Goal: Information Seeking & Learning: Find specific fact

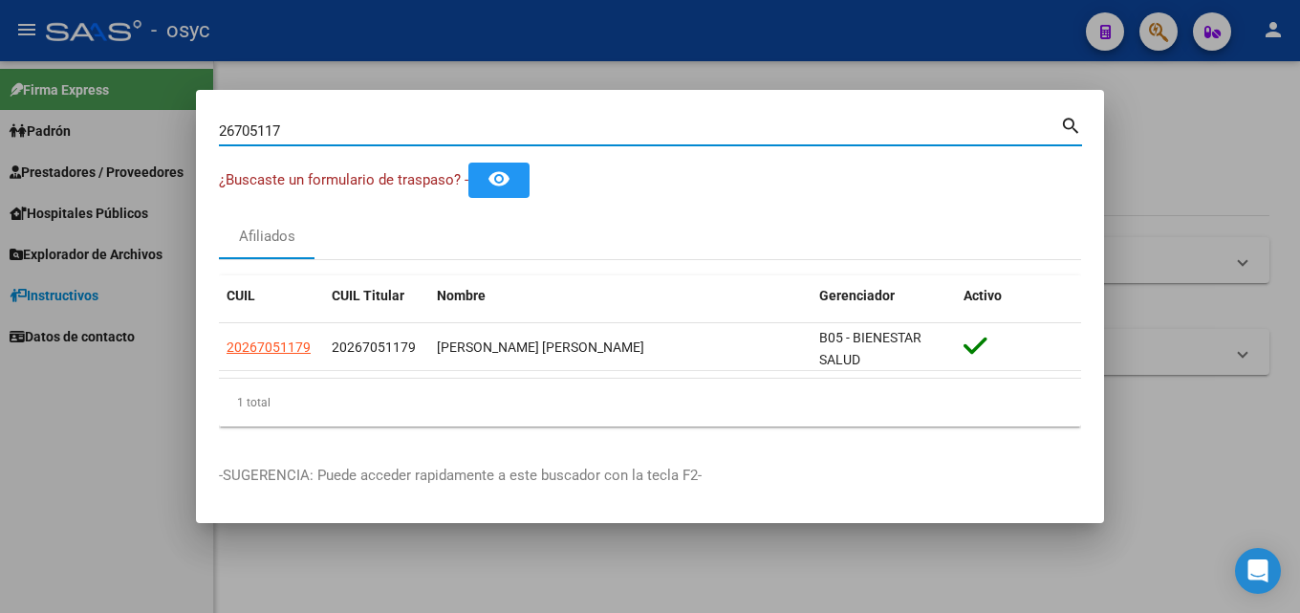
drag, startPoint x: 408, startPoint y: 126, endPoint x: 0, endPoint y: 132, distance: 408.3
click at [0, 132] on div "26705117 Buscar (apellido, dni, cuil, nro traspaso, cuit, obra social) search ¿…" at bounding box center [650, 306] width 1300 height 613
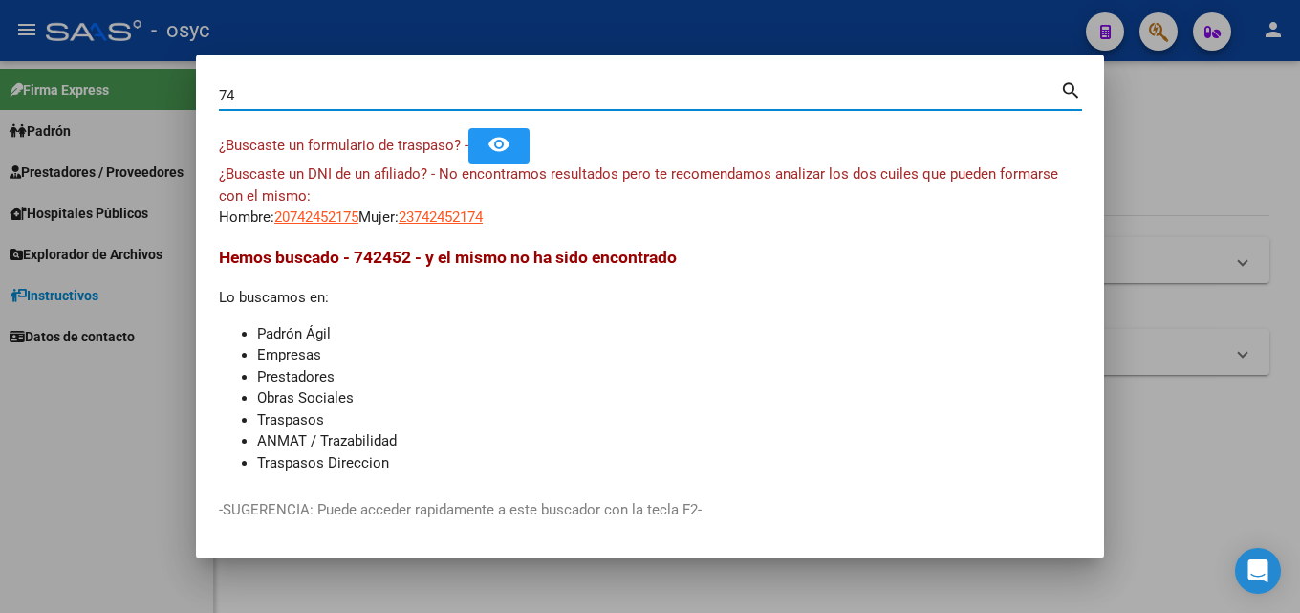
type input "7"
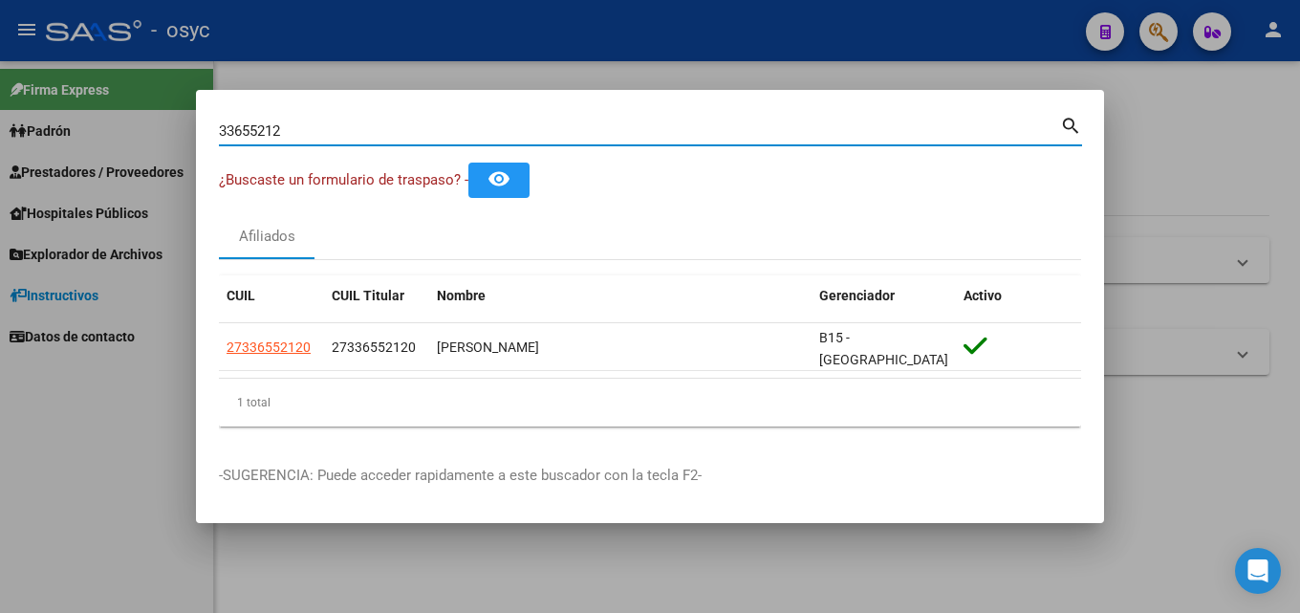
drag, startPoint x: 327, startPoint y: 142, endPoint x: 0, endPoint y: 111, distance: 328.5
click at [0, 111] on div "33655212 Buscar (apellido, dni, cuil, nro traspaso, cuit, obra social) search ¿…" at bounding box center [650, 306] width 1300 height 613
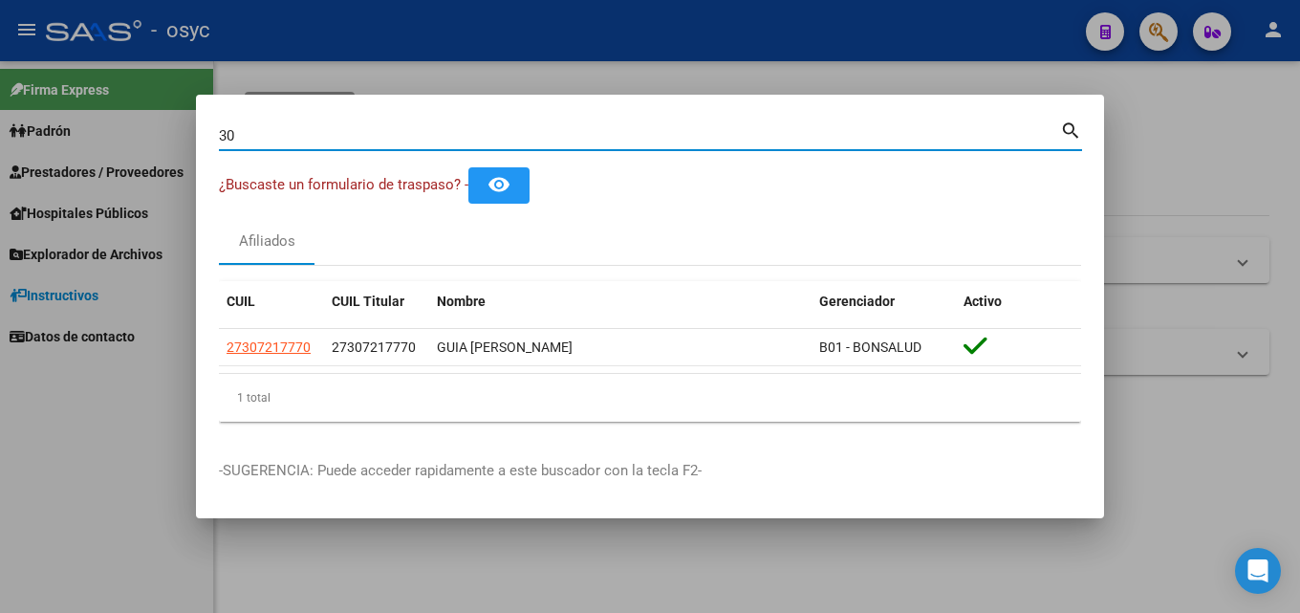
type input "3"
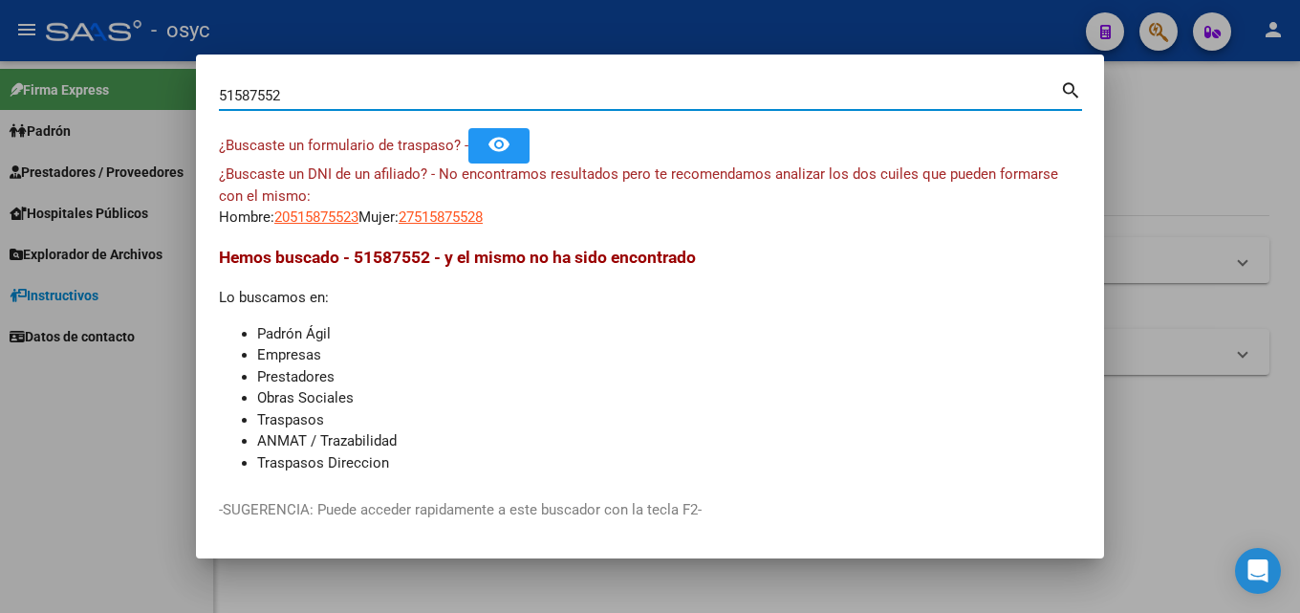
drag, startPoint x: 316, startPoint y: 96, endPoint x: 0, endPoint y: 62, distance: 317.3
click at [0, 67] on div "51587552 Buscar (apellido, dni, cuil, nro traspaso, cuit, obra social) search ¿…" at bounding box center [650, 306] width 1300 height 613
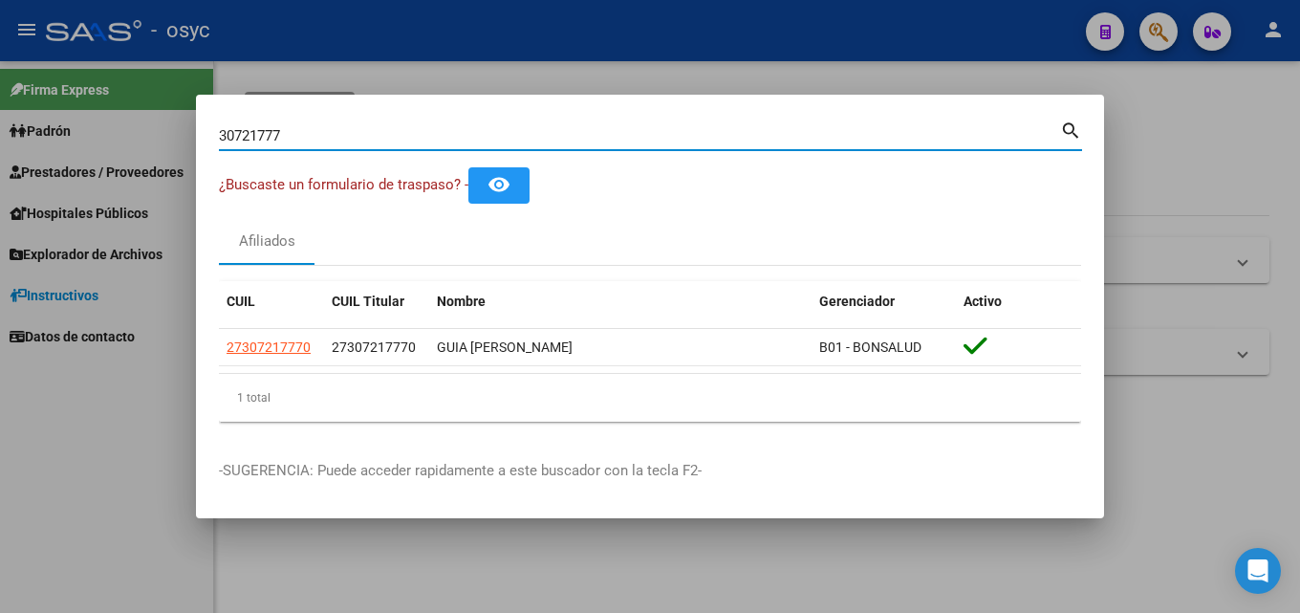
drag, startPoint x: 375, startPoint y: 134, endPoint x: 0, endPoint y: 74, distance: 379.7
click at [0, 74] on div "30721777 Buscar (apellido, dni, cuil, nro traspaso, cuit, obra social) search ¿…" at bounding box center [650, 306] width 1300 height 613
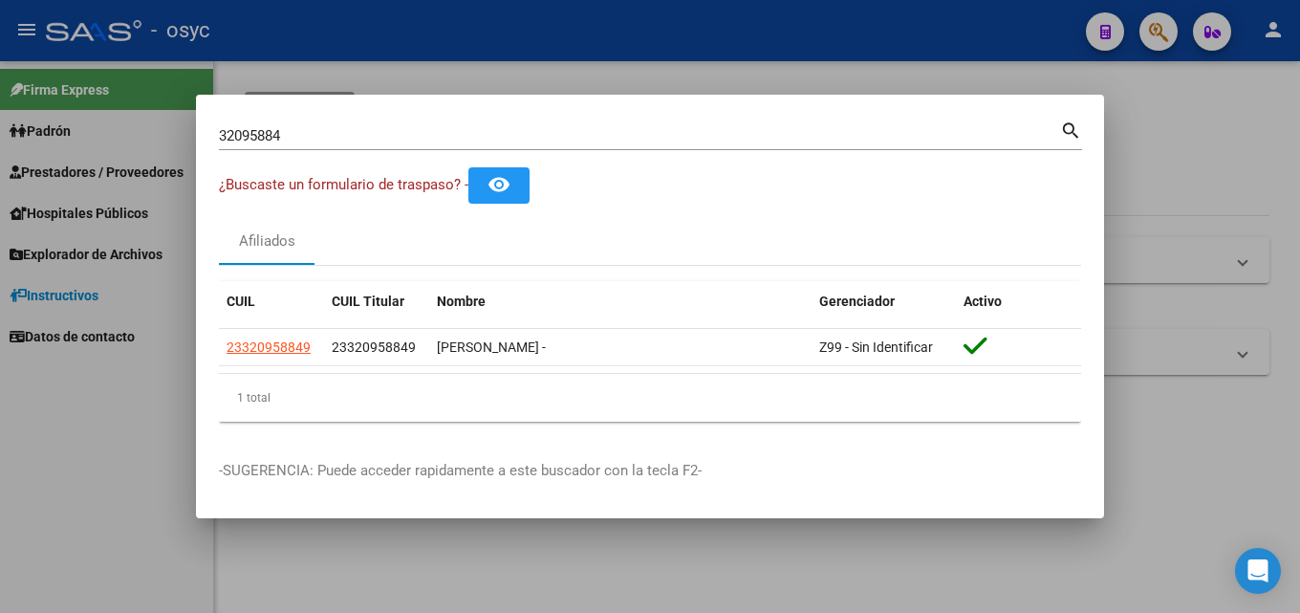
drag, startPoint x: 334, startPoint y: 144, endPoint x: 0, endPoint y: 124, distance: 334.3
click at [0, 124] on div "32095884 Buscar (apellido, dni, cuil, nro traspaso, cuit, obra social) search ¿…" at bounding box center [650, 306] width 1300 height 613
click at [299, 140] on input "32095884" at bounding box center [639, 135] width 841 height 17
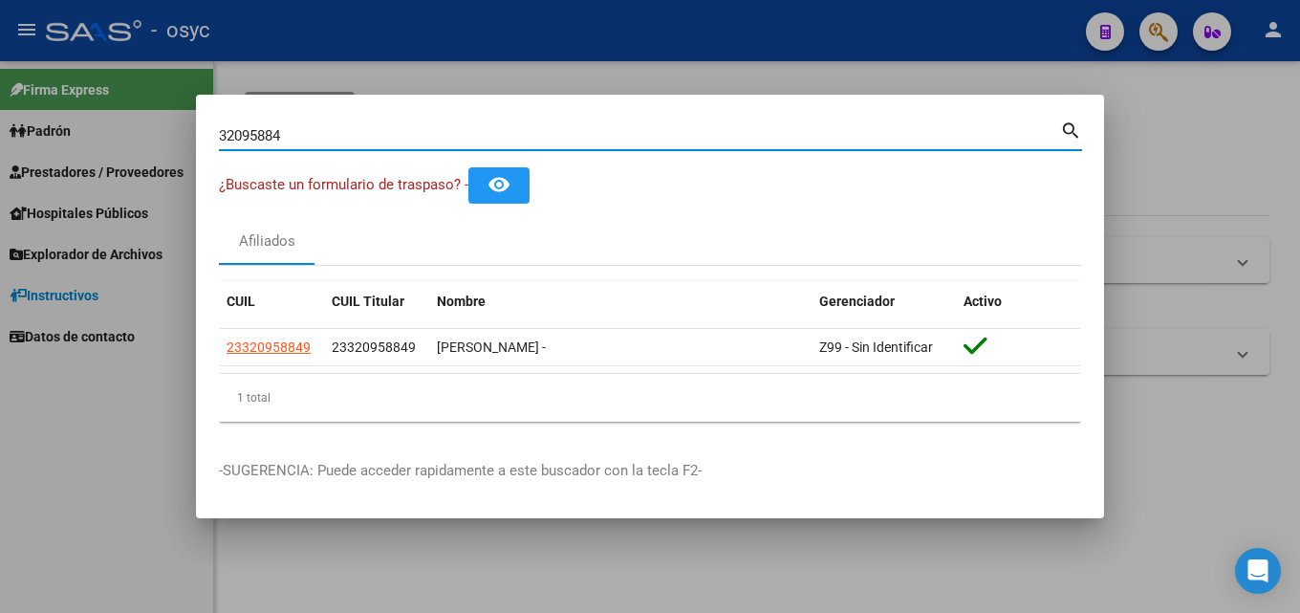
drag, startPoint x: 299, startPoint y: 140, endPoint x: 217, endPoint y: 142, distance: 82.3
click at [217, 142] on mat-dialog-content "32095884 Buscar (apellido, dni, cuil, [PERSON_NAME], cuit, obra social) search …" at bounding box center [650, 277] width 908 height 319
drag, startPoint x: 221, startPoint y: 129, endPoint x: 0, endPoint y: 88, distance: 224.7
click at [0, 119] on div "39268786 Buscar (apellido, dni, cuil, nro traspaso, cuit, obra social) search ¿…" at bounding box center [650, 306] width 1300 height 613
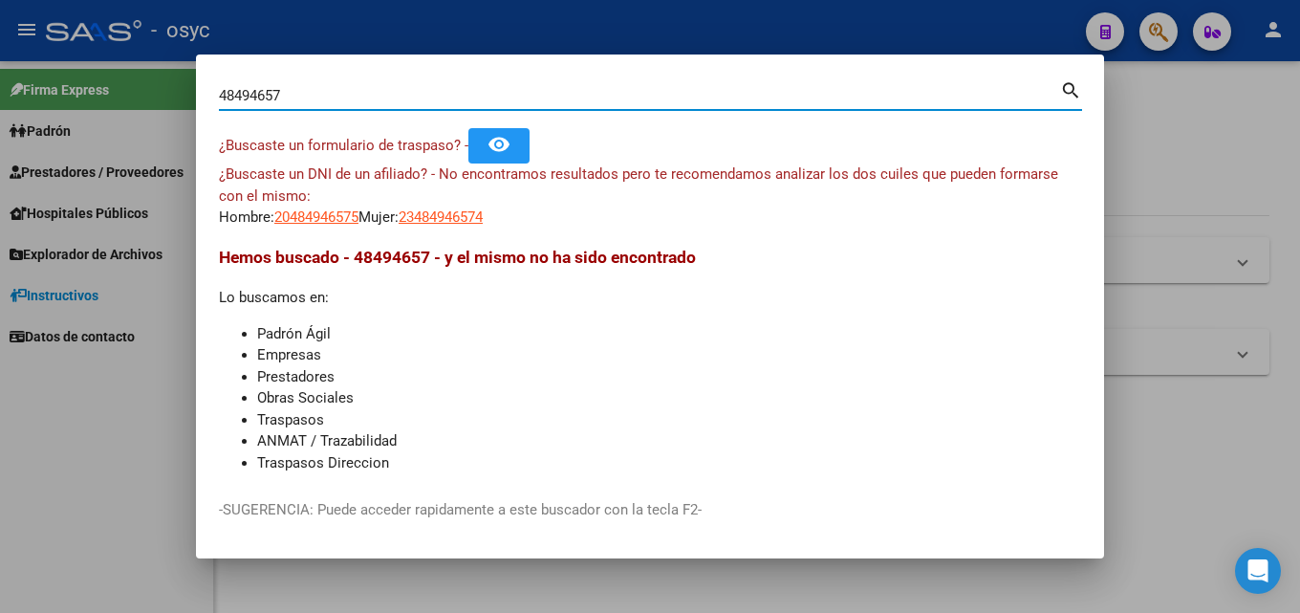
drag, startPoint x: 305, startPoint y: 90, endPoint x: 0, endPoint y: 68, distance: 305.8
click at [0, 68] on div "48494657 Buscar (apellido, dni, cuil, nro traspaso, cuit, obra social) search ¿…" at bounding box center [650, 306] width 1300 height 613
paste input "20886534"
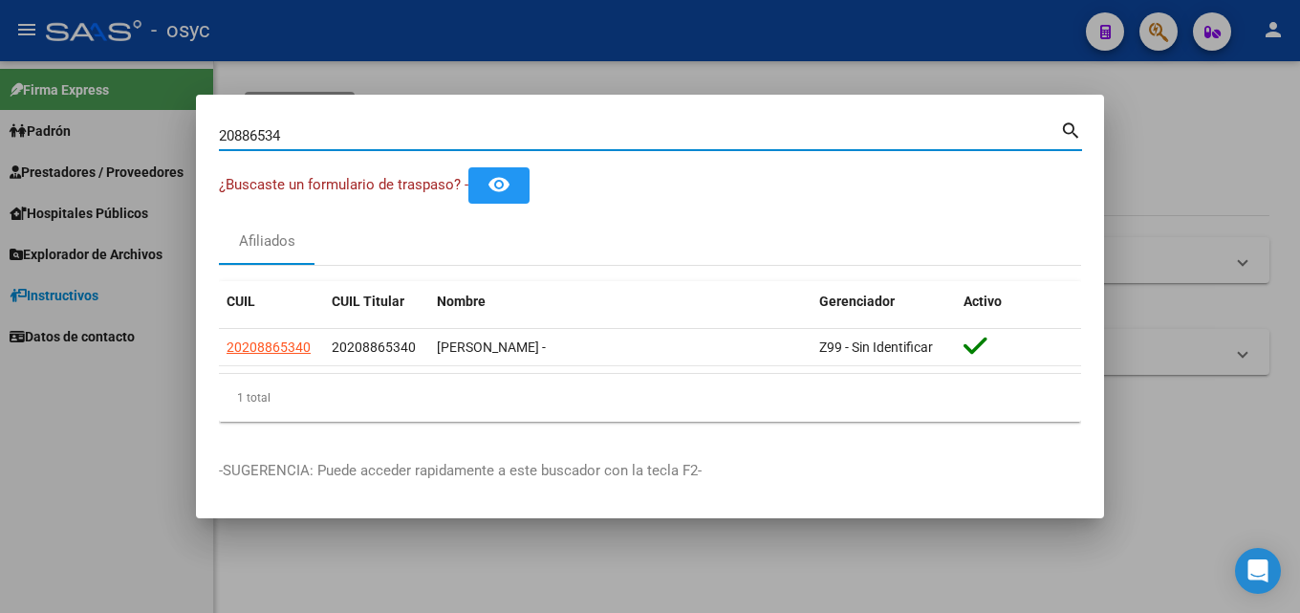
drag, startPoint x: 326, startPoint y: 138, endPoint x: 0, endPoint y: 100, distance: 328.2
click at [0, 106] on div "20886534 Buscar (apellido, dni, cuil, nro traspaso, cuit, obra social) search ¿…" at bounding box center [650, 306] width 1300 height 613
drag, startPoint x: 311, startPoint y: 136, endPoint x: 0, endPoint y: 115, distance: 311.5
click at [0, 116] on div "32095884 Buscar (apellido, dni, cuil, nro traspaso, cuit, obra social) search ¿…" at bounding box center [650, 306] width 1300 height 613
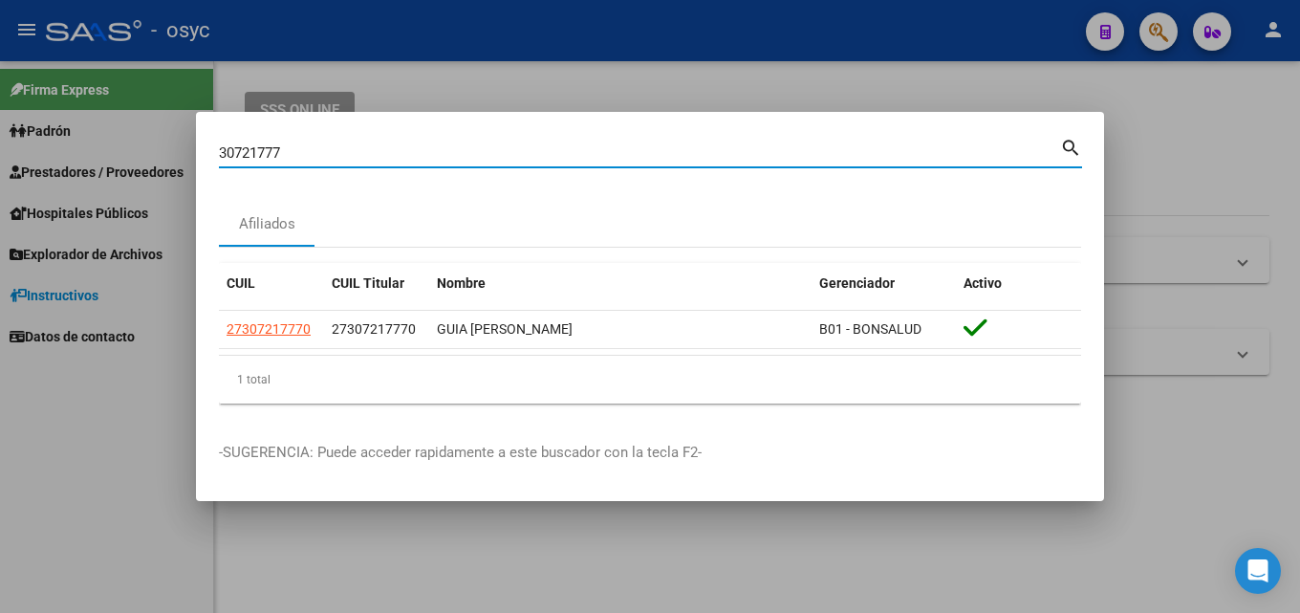
type input "30721777"
